Goal: Task Accomplishment & Management: Use online tool/utility

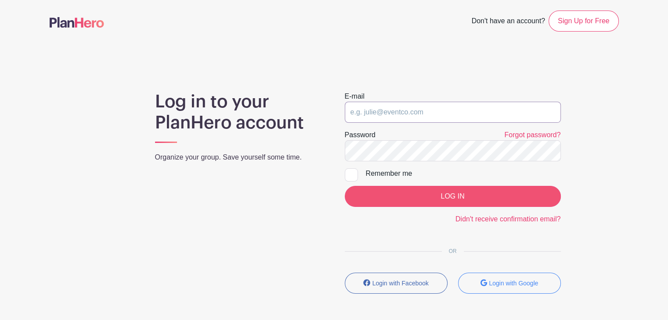
type input "[EMAIL_ADDRESS][DOMAIN_NAME]"
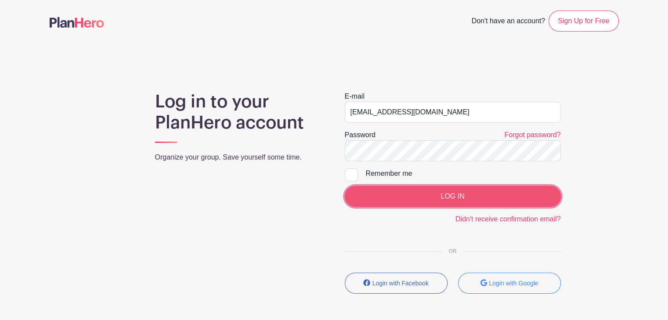
drag, startPoint x: 426, startPoint y: 194, endPoint x: 378, endPoint y: 187, distance: 48.7
click at [378, 187] on input "LOG IN" at bounding box center [453, 196] width 216 height 21
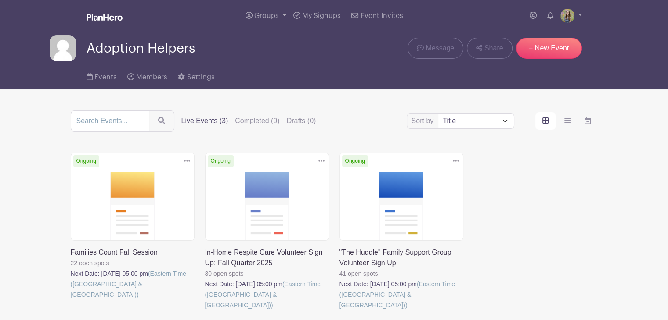
click at [339, 311] on link at bounding box center [339, 311] width 0 height 0
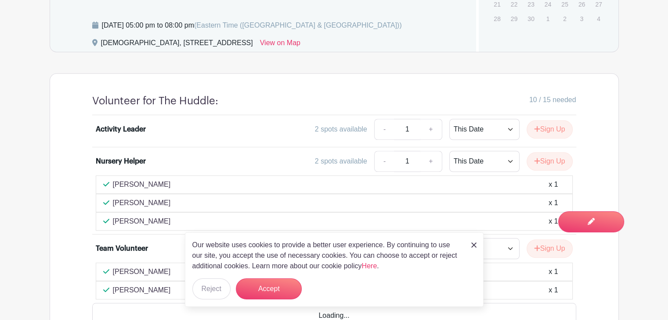
scroll to position [712, 0]
click at [474, 244] on img at bounding box center [473, 245] width 5 height 5
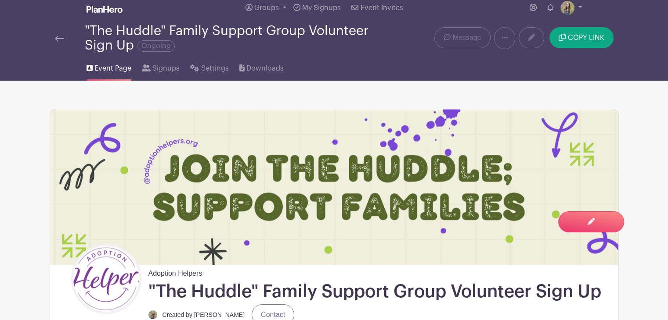
scroll to position [0, 0]
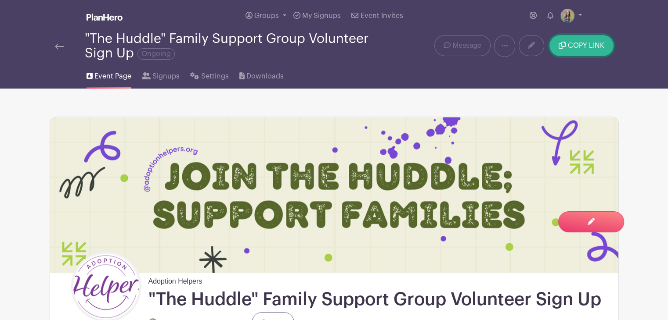
click at [577, 39] on button "COPY LINK" at bounding box center [581, 45] width 64 height 21
